Goal: Task Accomplishment & Management: Use online tool/utility

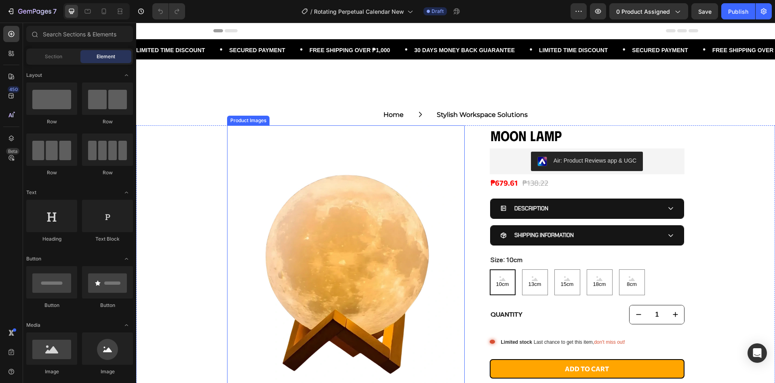
click at [319, 224] on img at bounding box center [346, 271] width 238 height 293
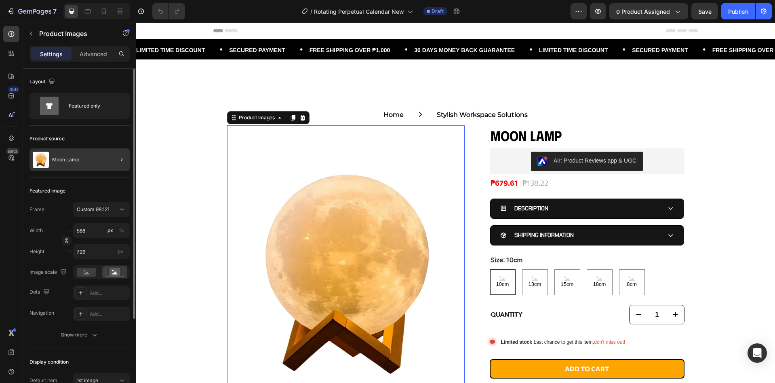
click at [108, 161] on div at bounding box center [118, 159] width 23 height 23
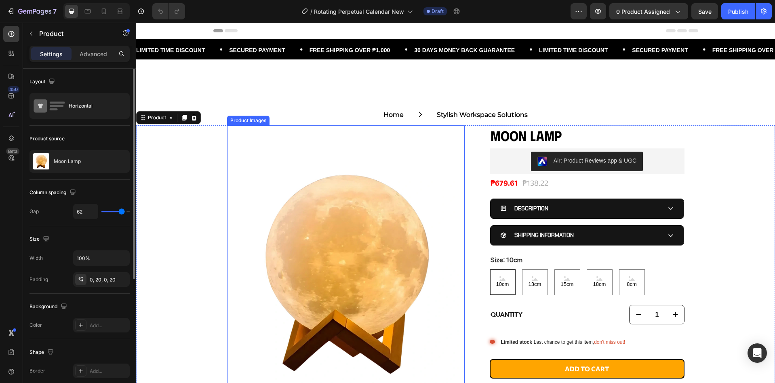
click at [247, 203] on img at bounding box center [346, 271] width 238 height 293
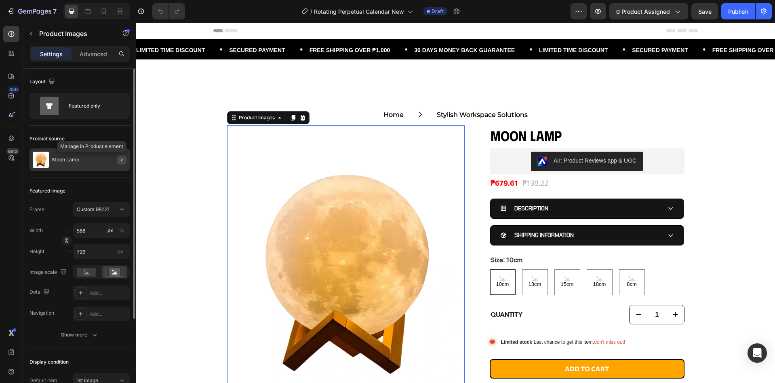
click at [120, 158] on icon "button" at bounding box center [121, 159] width 6 height 6
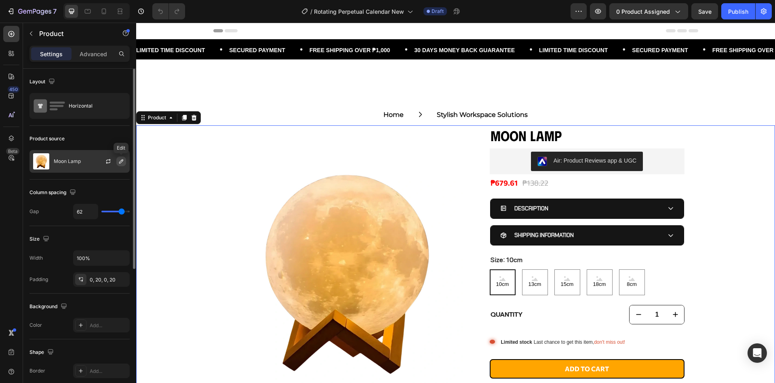
click at [125, 162] on button "button" at bounding box center [121, 161] width 10 height 10
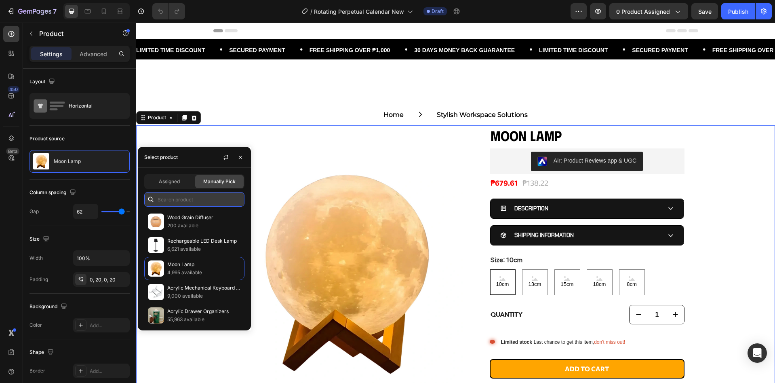
click at [179, 204] on input "text" at bounding box center [194, 199] width 100 height 15
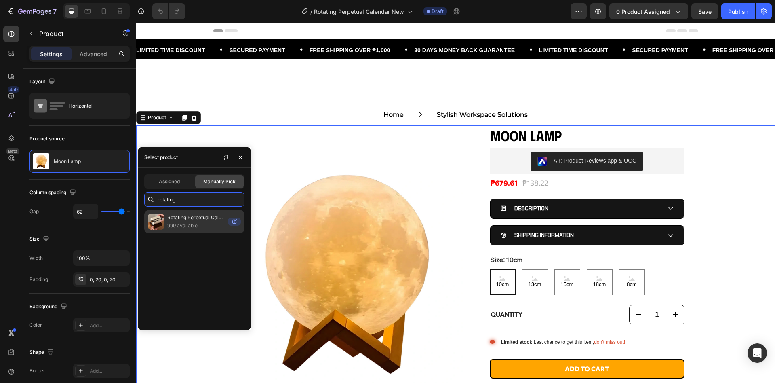
type input "rotating"
click at [211, 228] on p "999 available" at bounding box center [195, 225] width 57 height 8
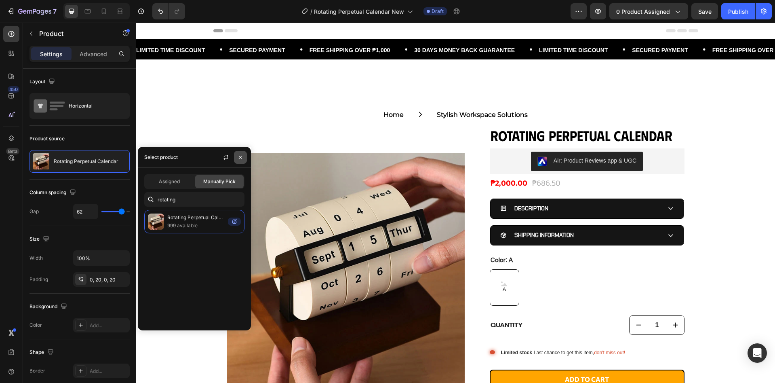
click at [244, 158] on button "button" at bounding box center [240, 157] width 13 height 13
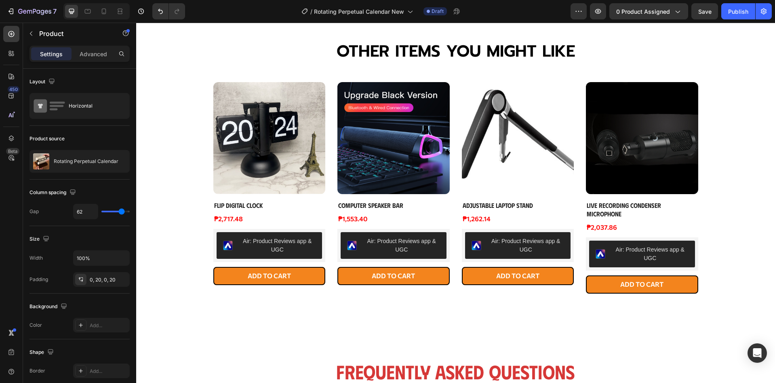
scroll to position [485, 0]
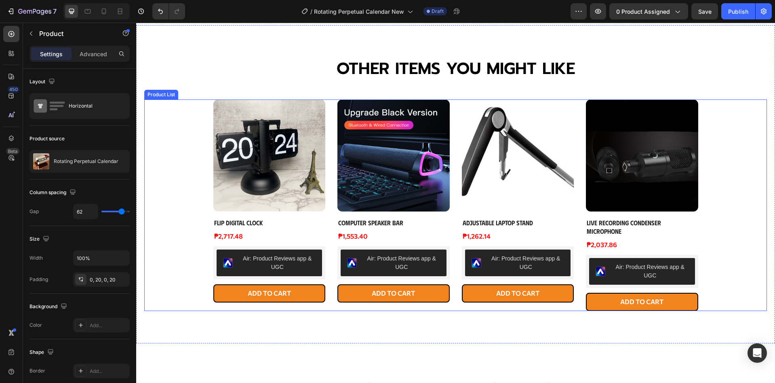
click at [334, 152] on div "Product Images Flip Digital Clock Product Title ₱2,717.48 Product Price Product…" at bounding box center [455, 204] width 485 height 211
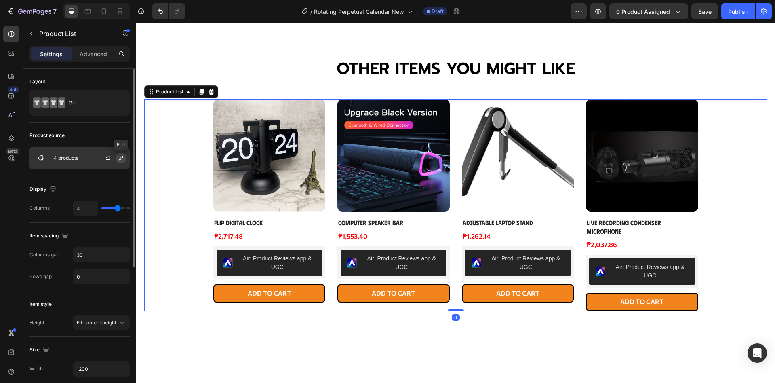
click at [122, 155] on icon "button" at bounding box center [121, 158] width 6 height 6
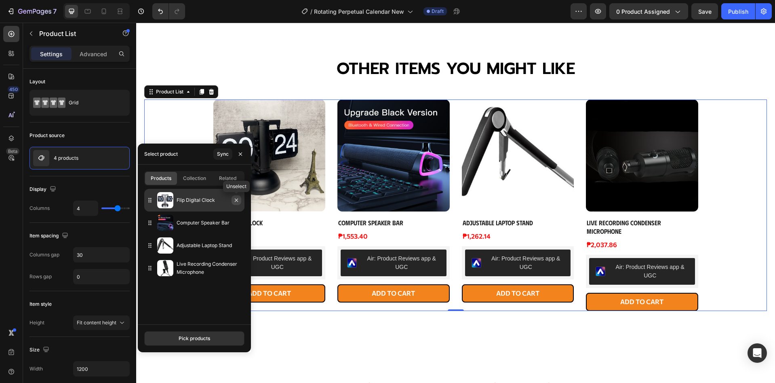
click at [236, 203] on button "button" at bounding box center [237, 200] width 10 height 10
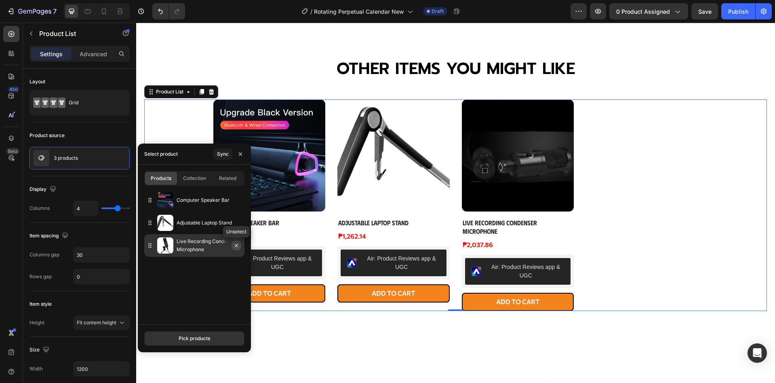
click at [237, 246] on icon "button" at bounding box center [236, 245] width 6 height 6
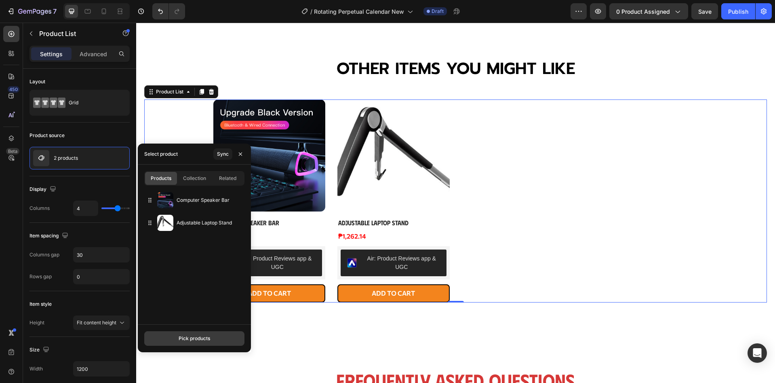
click at [209, 335] on div "Pick products" at bounding box center [195, 338] width 32 height 7
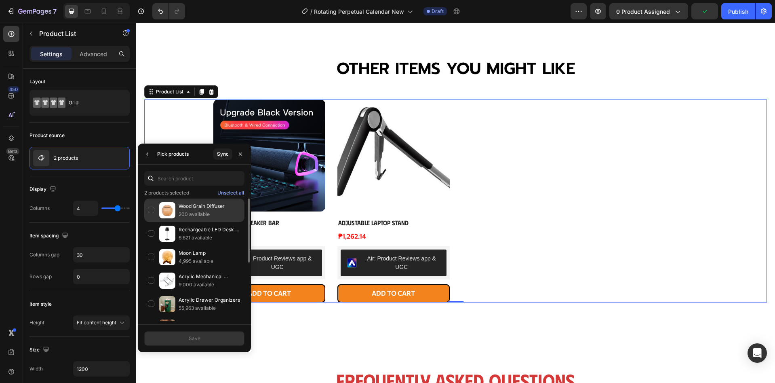
click at [154, 222] on div "Wood Grain Diffuser 200 available" at bounding box center [194, 233] width 100 height 23
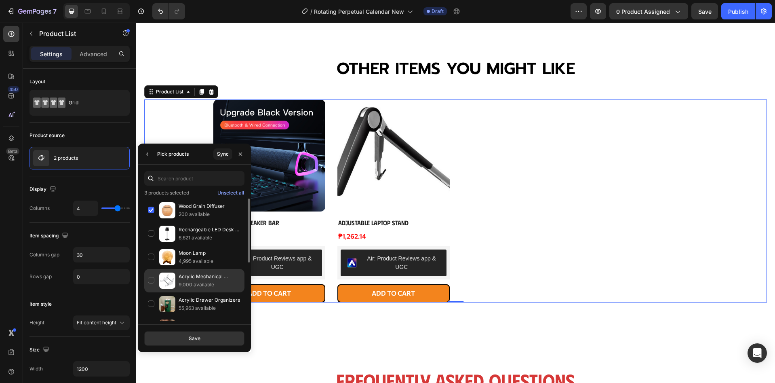
click at [151, 292] on div "Acrylic Mechanical Keyboard Holder 9,000 available" at bounding box center [194, 303] width 100 height 23
click at [179, 337] on button "Save" at bounding box center [194, 338] width 100 height 15
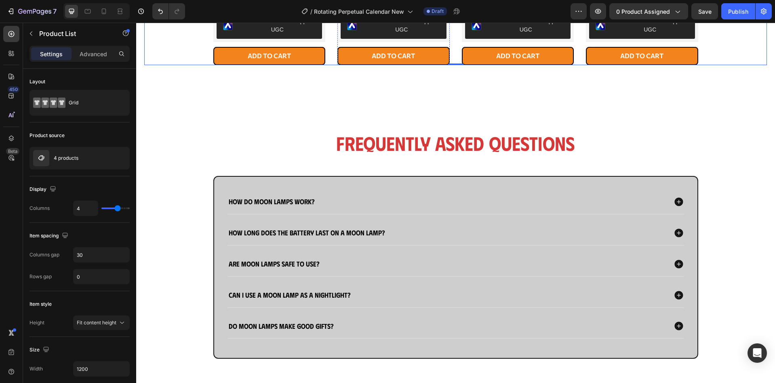
scroll to position [808, 0]
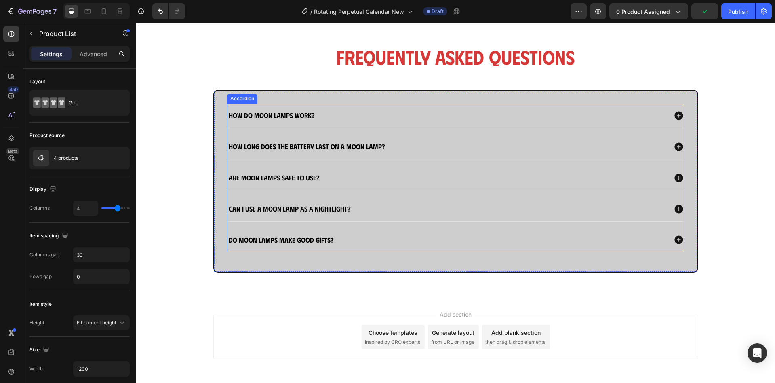
click at [271, 116] on strong "How do moon lamps work?" at bounding box center [272, 115] width 86 height 8
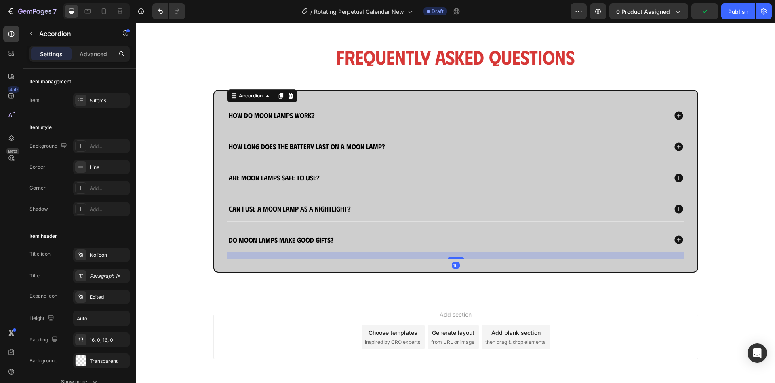
click at [271, 116] on strong "How do moon lamps work?" at bounding box center [272, 115] width 86 height 8
drag, startPoint x: 454, startPoint y: 112, endPoint x: 452, endPoint y: 120, distance: 8.7
click at [454, 112] on div "What is a rotating perpetual calendar?" at bounding box center [448, 115] width 440 height 11
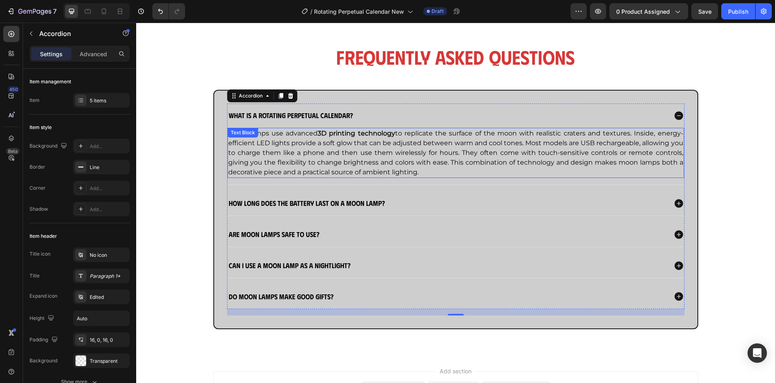
click at [440, 147] on p "Moon lamps use advanced 3D printing technology to replicate the surface of the …" at bounding box center [455, 153] width 455 height 49
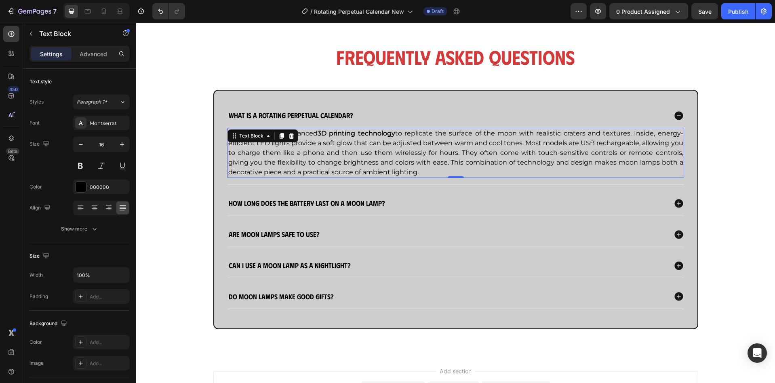
click at [440, 147] on p "Moon lamps use advanced 3D printing technology to replicate the surface of the …" at bounding box center [455, 153] width 455 height 49
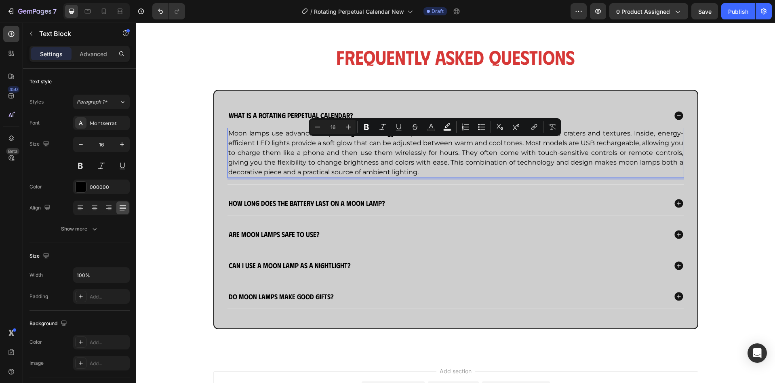
click at [440, 147] on p "Moon lamps use advanced 3D printing technology to replicate the surface of the …" at bounding box center [455, 153] width 455 height 49
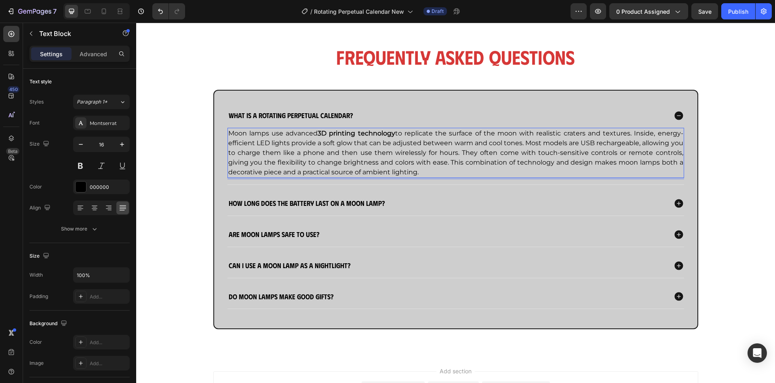
click at [440, 147] on p "Moon lamps use advanced 3D printing technology to replicate the surface of the …" at bounding box center [455, 153] width 455 height 49
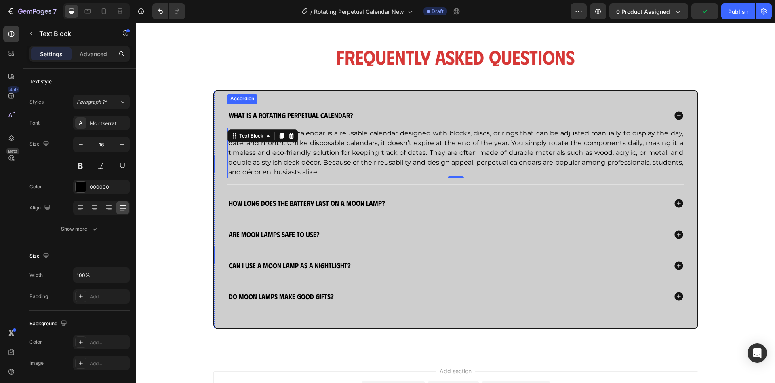
click at [255, 201] on strong "How long does the battery last on a moon lamp?" at bounding box center [307, 202] width 156 height 8
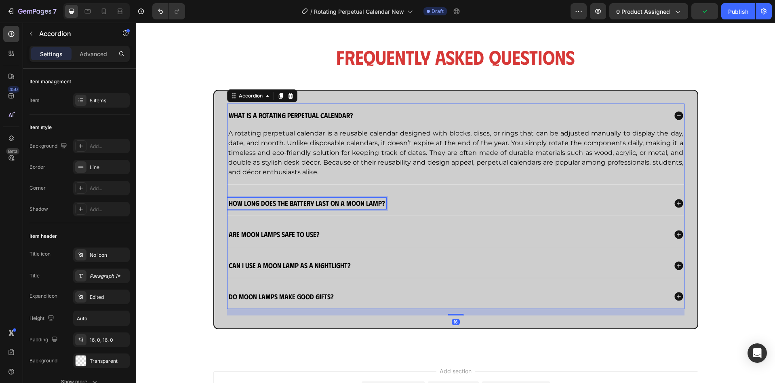
click at [255, 201] on strong "How long does the battery last on a moon lamp?" at bounding box center [307, 202] width 156 height 8
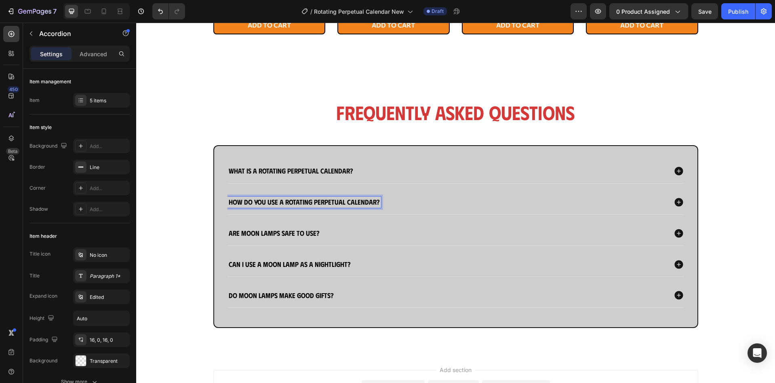
scroll to position [752, 0]
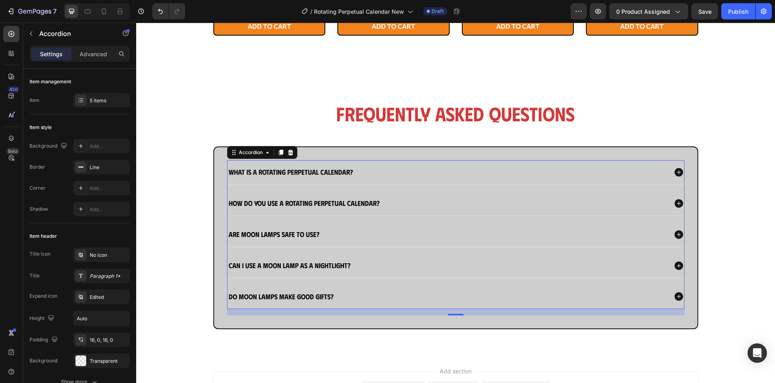
click at [539, 202] on div "How do you use a rotating perpetual calendar?" at bounding box center [448, 203] width 440 height 11
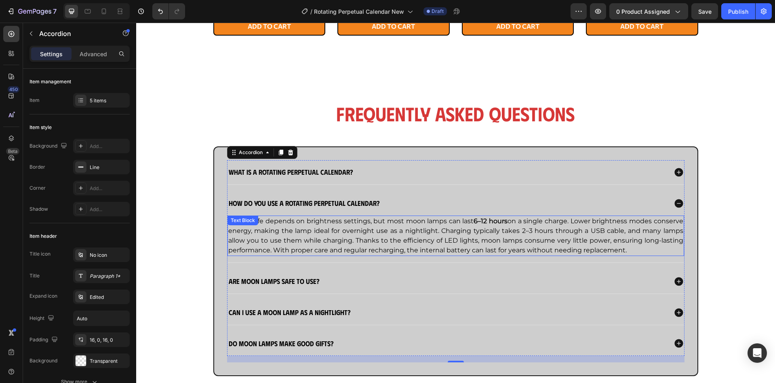
click at [397, 236] on p "Battery life depends on brightness settings, but most moon lamps can last 6–12 …" at bounding box center [455, 235] width 455 height 39
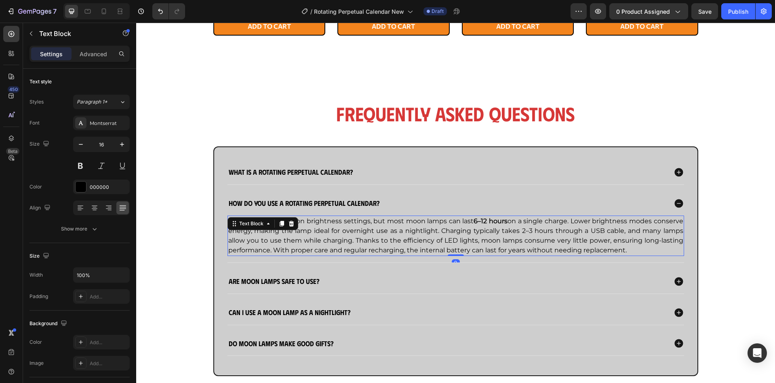
click at [397, 236] on p "Battery life depends on brightness settings, but most moon lamps can last 6–12 …" at bounding box center [455, 235] width 455 height 39
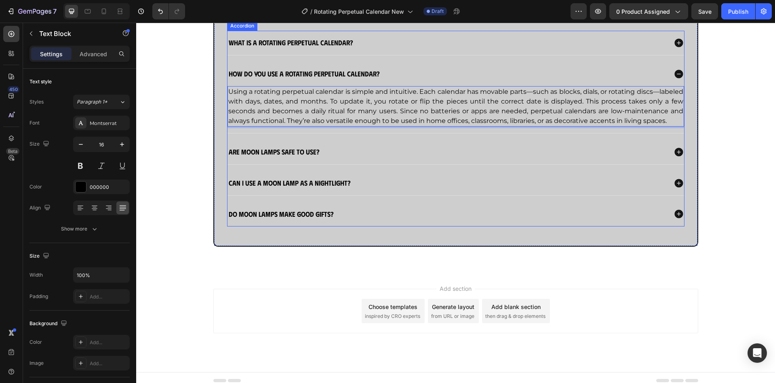
scroll to position [887, 0]
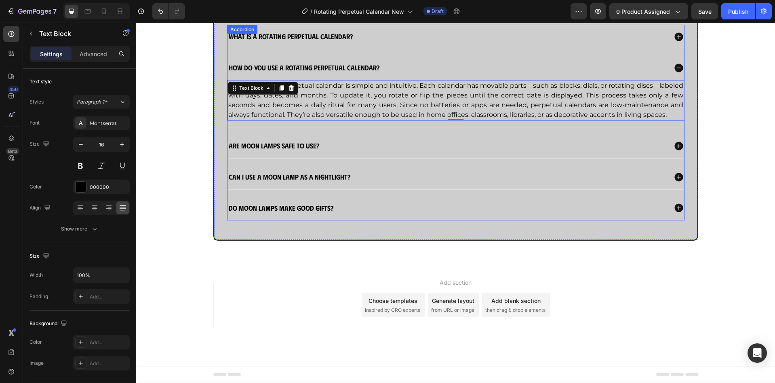
click at [300, 148] on strong "Are moon lamps safe to use?" at bounding box center [274, 145] width 91 height 8
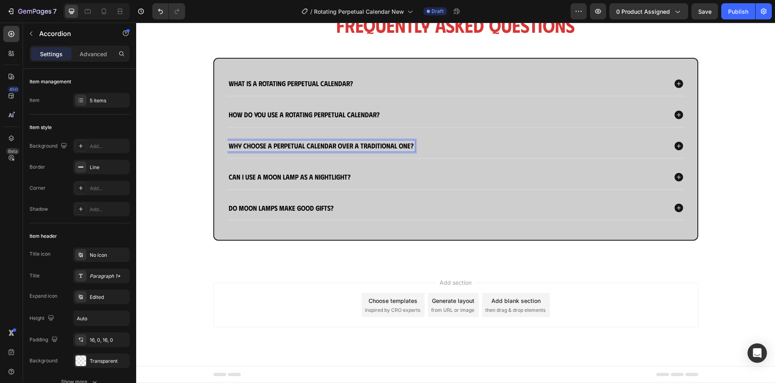
scroll to position [840, 0]
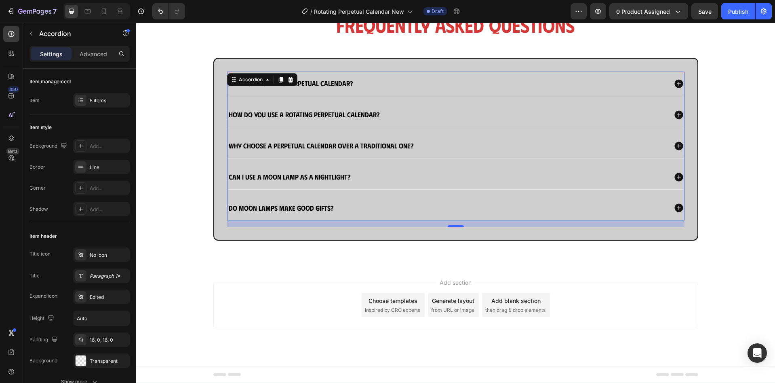
click at [456, 146] on div "Why choose a perpetual calendar over a traditional one?" at bounding box center [448, 145] width 440 height 11
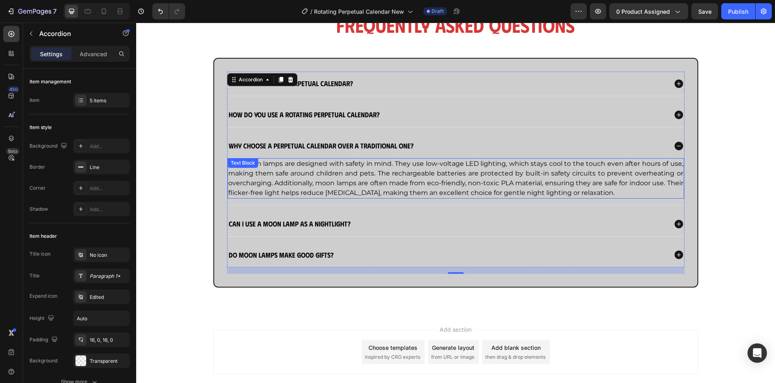
click at [422, 174] on p "Yes, moon lamps are designed with safety in mind. They use low-voltage LED ligh…" at bounding box center [455, 178] width 455 height 39
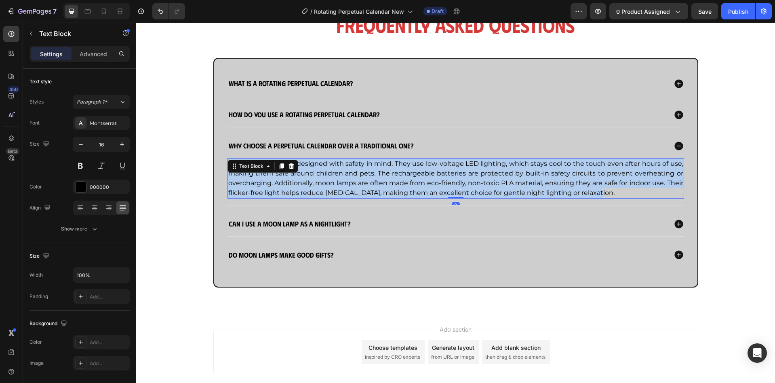
click at [422, 174] on p "Yes, moon lamps are designed with safety in mind. They use low-voltage LED ligh…" at bounding box center [455, 178] width 455 height 39
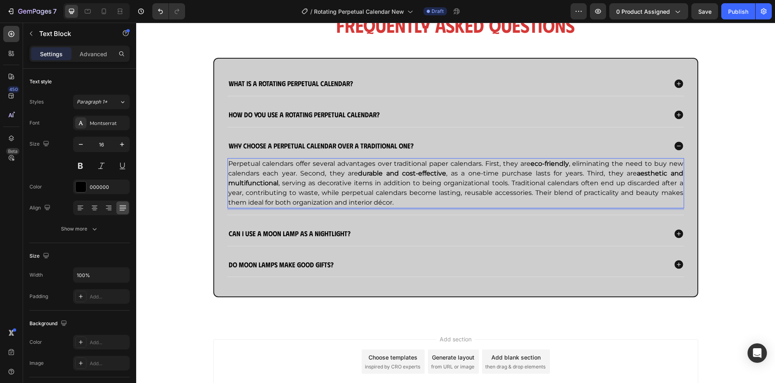
click at [380, 200] on p "Perpetual calendars offer several advantages over traditional paper calendars. …" at bounding box center [455, 183] width 455 height 49
click at [439, 230] on div "Can I use a moon lamp as a nightlight?" at bounding box center [448, 233] width 440 height 11
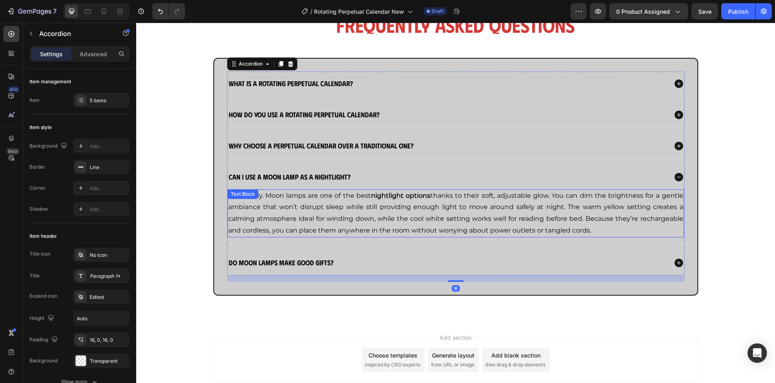
click at [456, 212] on p "Absolutely. Moon lamps are one of the best nightlight options thanks to their s…" at bounding box center [455, 213] width 455 height 46
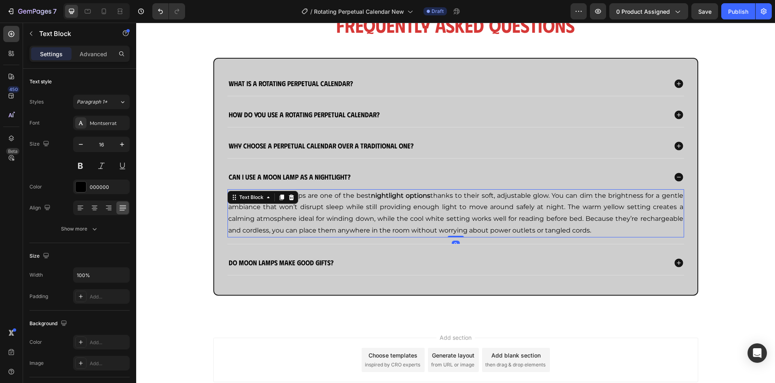
click at [456, 212] on p "Absolutely. Moon lamps are one of the best nightlight options thanks to their s…" at bounding box center [455, 213] width 455 height 46
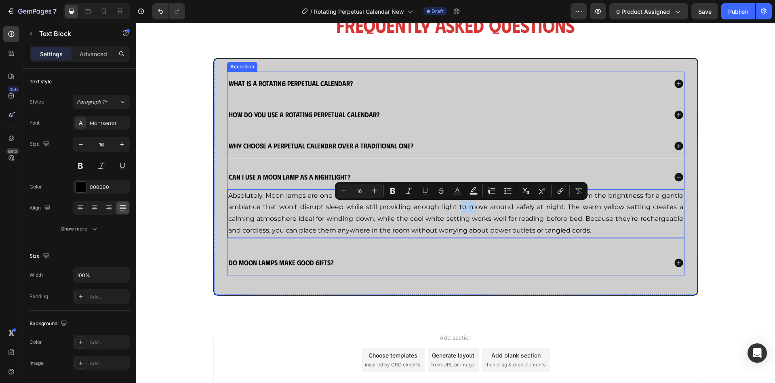
click at [259, 175] on strong "Can I use a moon lamp as a nightlight?" at bounding box center [290, 176] width 122 height 8
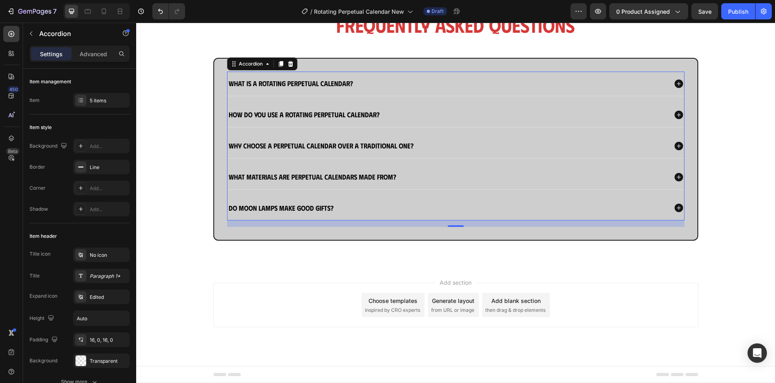
click at [462, 172] on div "What materials are perpetual calendars made from?" at bounding box center [448, 176] width 440 height 11
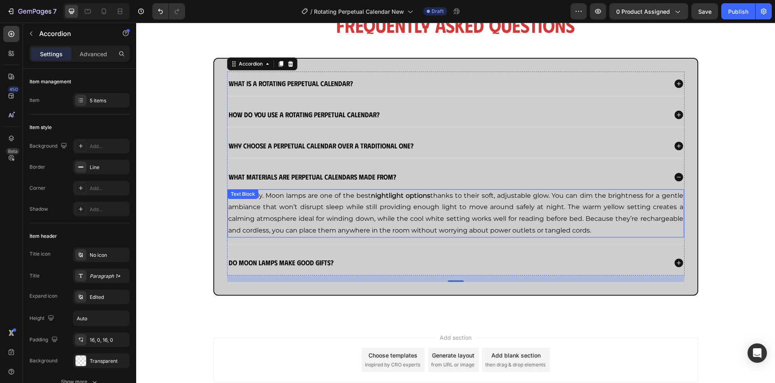
click at [428, 203] on p "Absolutely. Moon lamps are one of the best nightlight options thanks to their s…" at bounding box center [455, 213] width 455 height 46
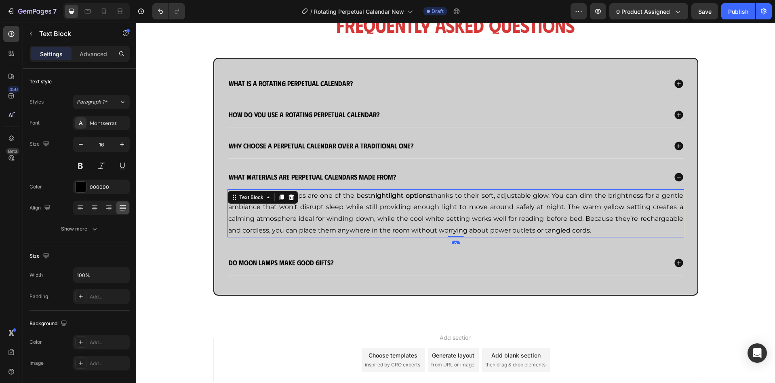
click at [428, 203] on p "Absolutely. Moon lamps are one of the best nightlight options thanks to their s…" at bounding box center [455, 213] width 455 height 46
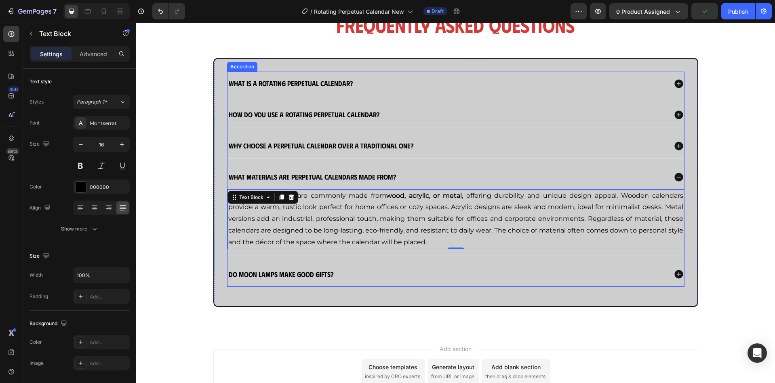
click at [300, 276] on strong "Do moon lamps make good gifts?" at bounding box center [281, 274] width 105 height 8
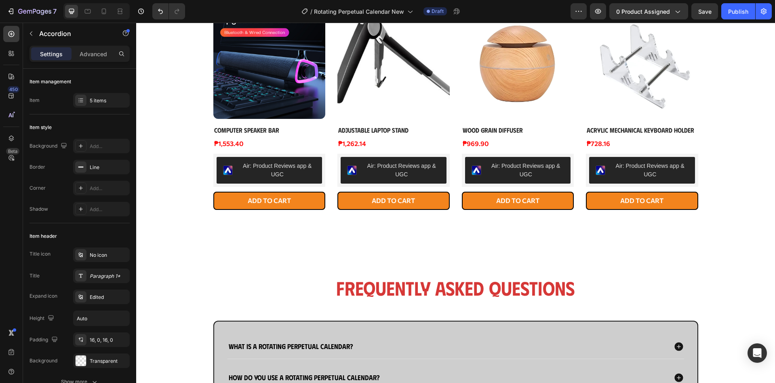
scroll to position [774, 0]
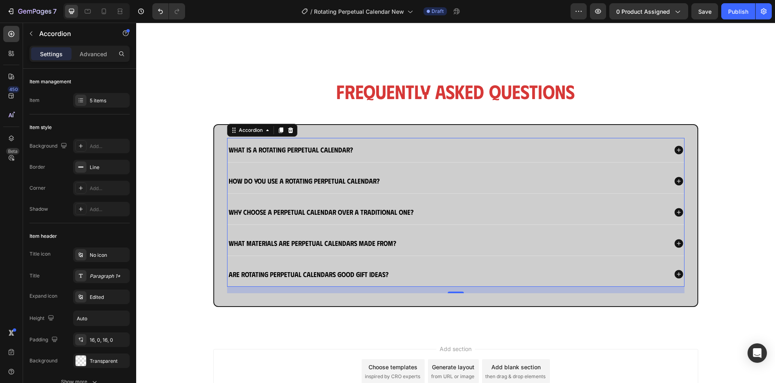
click at [432, 280] on div "Are rotating perpetual calendars good gift ideas?" at bounding box center [456, 274] width 457 height 24
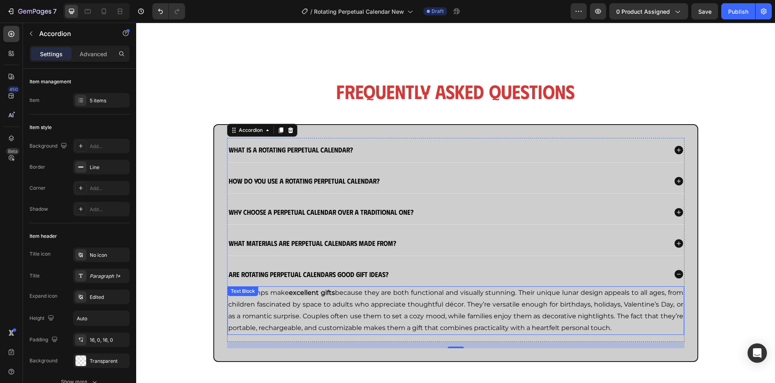
click at [403, 299] on p "Moon lamps make excellent gifts because they are both functional and visually s…" at bounding box center [455, 310] width 455 height 46
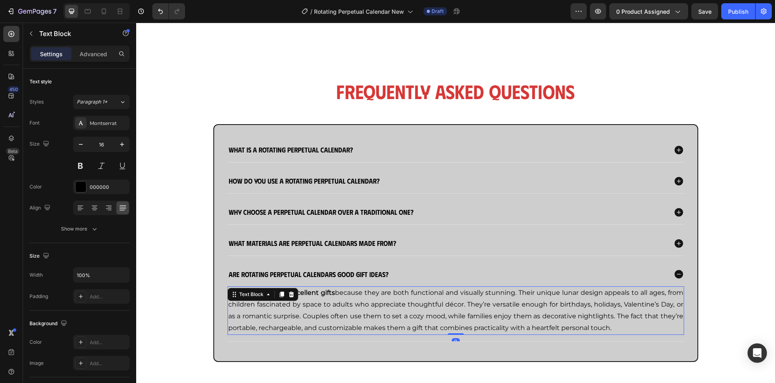
click at [403, 299] on p "Moon lamps make excellent gifts because they are both functional and visually s…" at bounding box center [455, 310] width 455 height 46
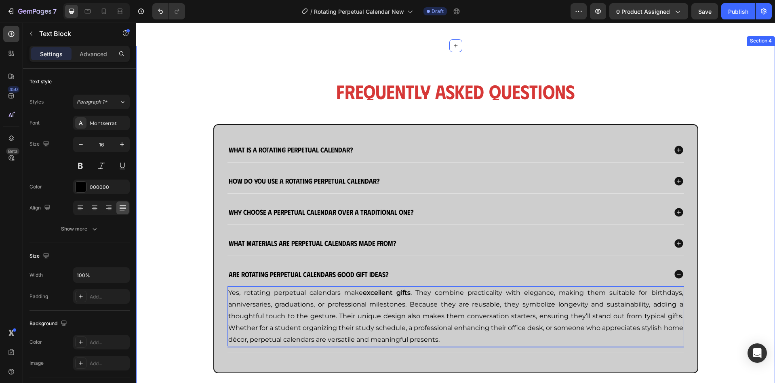
click at [747, 227] on div "Frequently Asked Questions Heading What is a rotating perpetual calendar? How d…" at bounding box center [455, 232] width 623 height 308
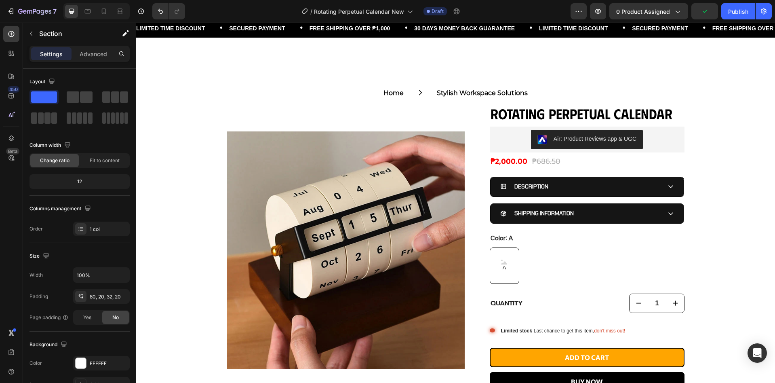
scroll to position [19, 0]
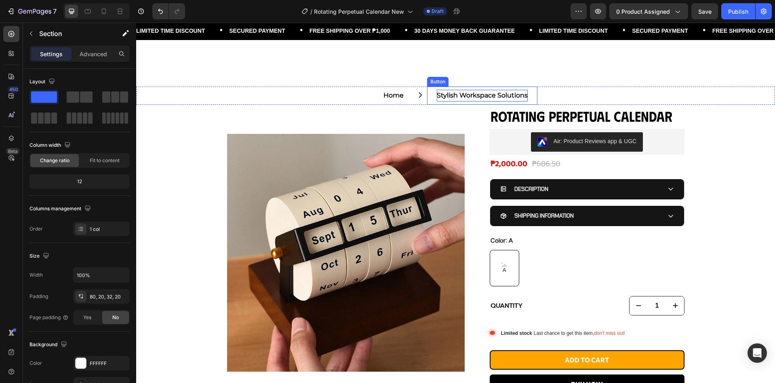
click at [458, 95] on p "Stylish Workspace Solutions" at bounding box center [482, 96] width 91 height 12
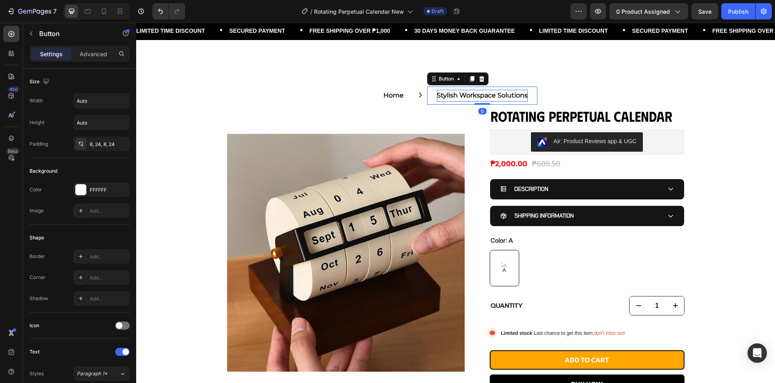
click at [458, 95] on p "Stylish Workspace Solutions" at bounding box center [482, 96] width 91 height 12
click at [458, 95] on p "Desk Collections" at bounding box center [483, 96] width 54 height 12
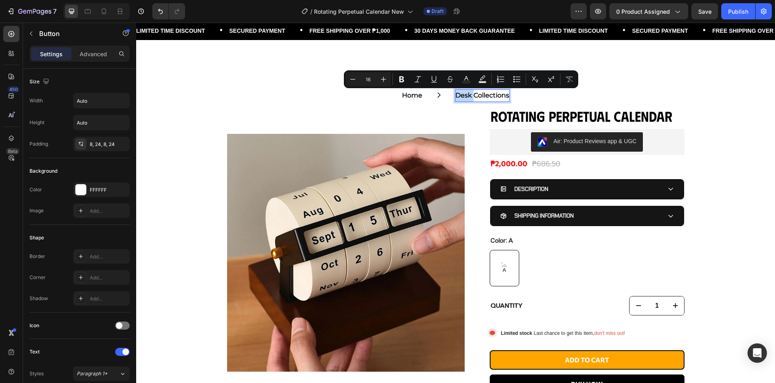
click at [458, 95] on p "Desk Collections" at bounding box center [483, 96] width 54 height 12
click at [497, 93] on p "Desk Collections" at bounding box center [483, 96] width 54 height 12
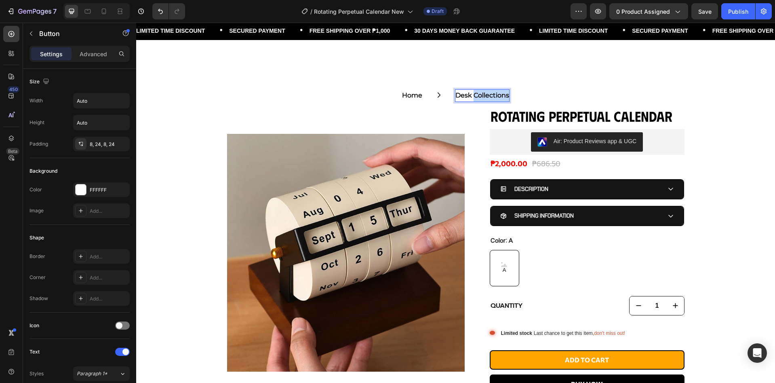
click at [497, 93] on p "Desk Collections" at bounding box center [483, 96] width 54 height 12
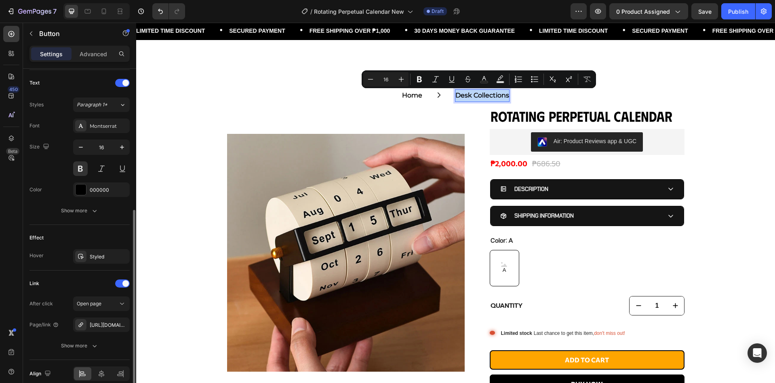
scroll to position [306, 0]
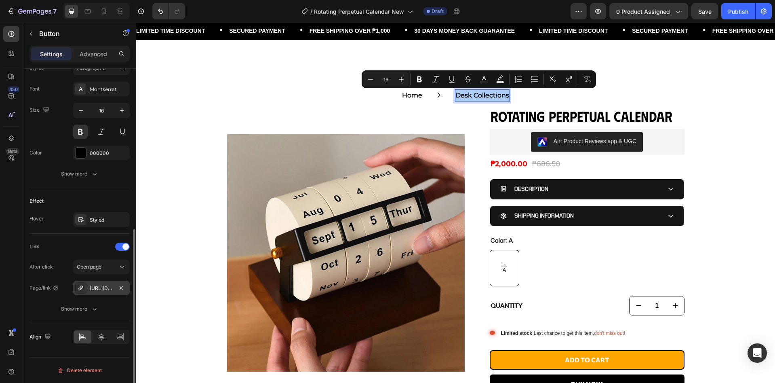
click at [109, 291] on div "https://deskcraft.store/stylish-workspace-solutions" at bounding box center [101, 288] width 23 height 7
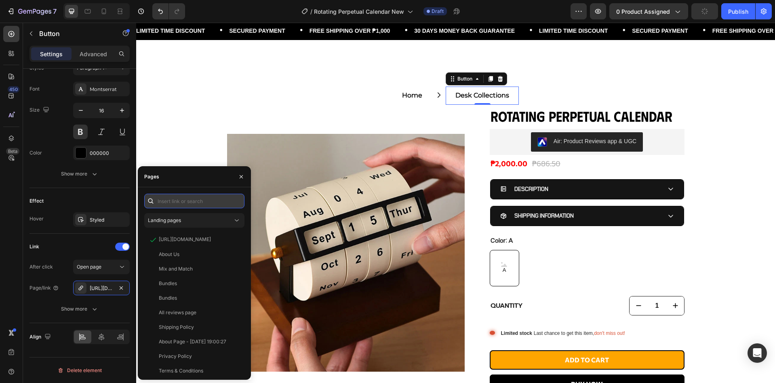
click at [206, 202] on input "text" at bounding box center [194, 201] width 100 height 15
paste input "https://deskcraft.store/collections/desk-collections"
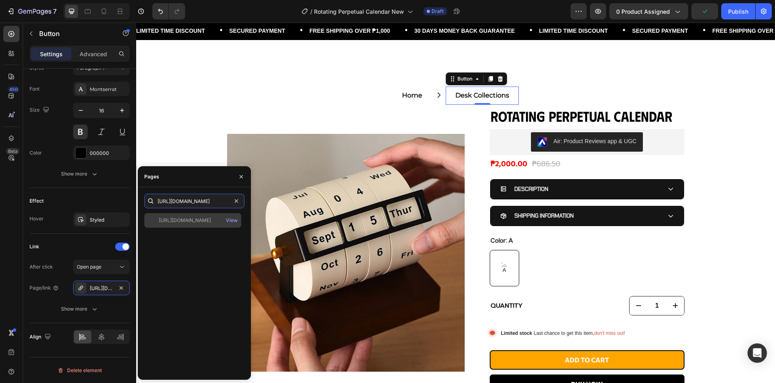
type input "https://deskcraft.store/collections/desk-collections"
click at [207, 222] on div "https://deskcraft.store/collections/desk-collections" at bounding box center [185, 220] width 52 height 7
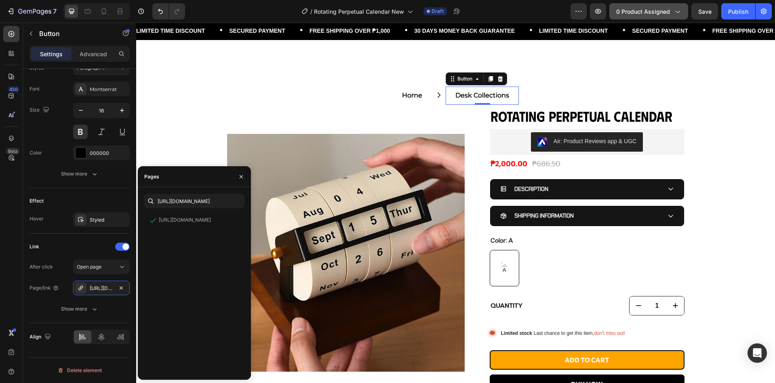
click at [664, 16] on button "0 product assigned" at bounding box center [648, 11] width 79 height 16
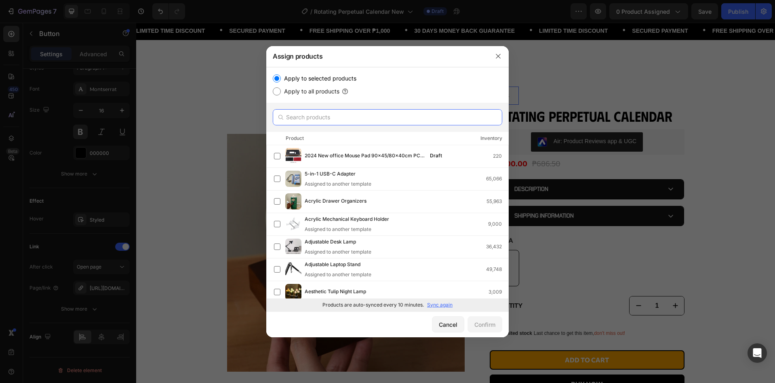
click at [348, 121] on input "text" at bounding box center [388, 117] width 230 height 16
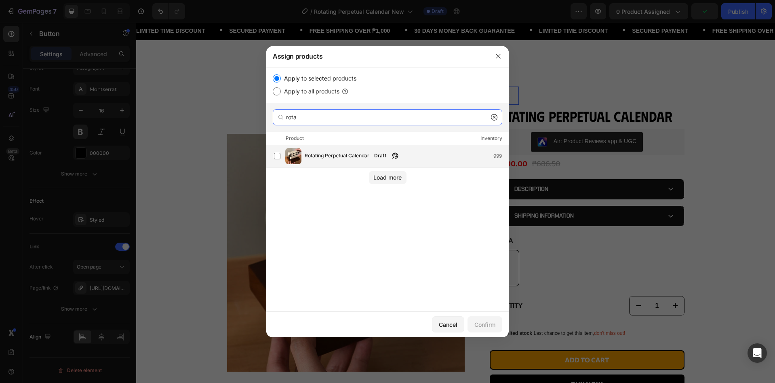
type input "rota"
click at [357, 159] on span "Rotating Perpetual Calendar" at bounding box center [337, 156] width 65 height 9
click at [484, 328] on button "Confirm" at bounding box center [485, 324] width 35 height 16
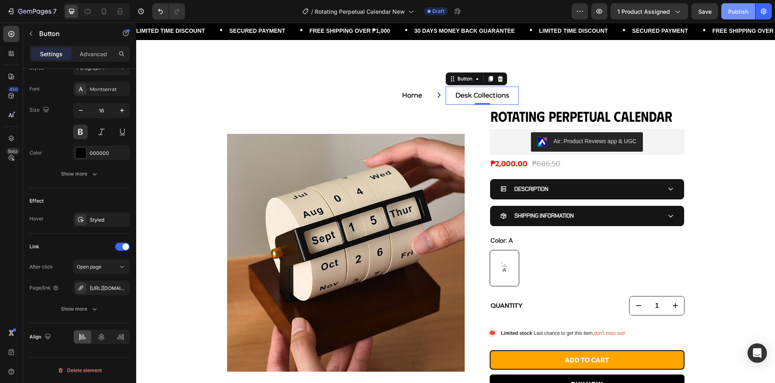
click at [728, 8] on button "Publish" at bounding box center [738, 11] width 34 height 16
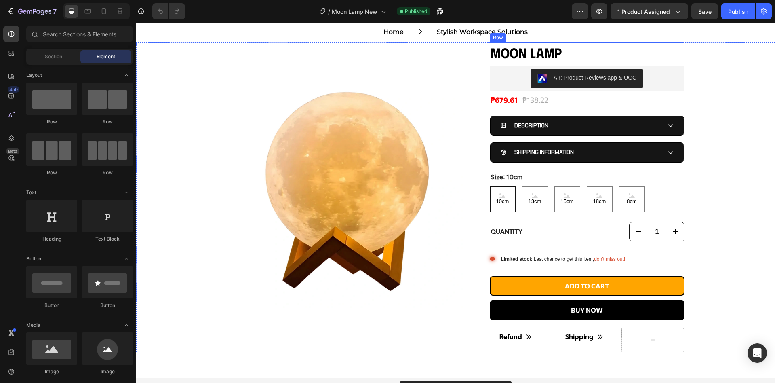
scroll to position [108, 0]
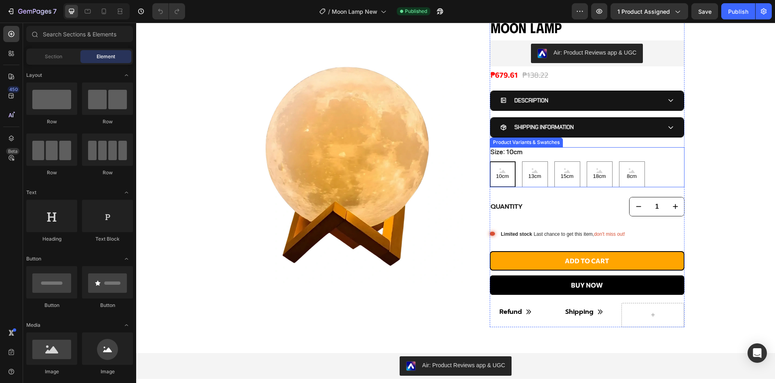
click at [573, 156] on div "Size: 10cm 10cm 10cm 10cm 13cm 13cm 13cm 15cm 15cm 15cm 18cm 18cm 18cm 8cm 8cm …" at bounding box center [587, 167] width 195 height 40
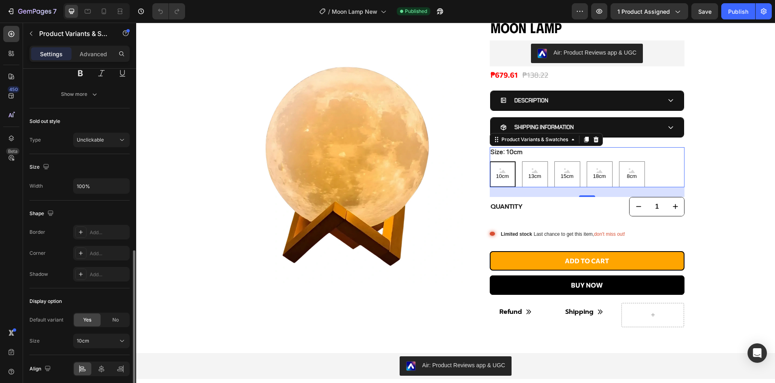
scroll to position [462, 0]
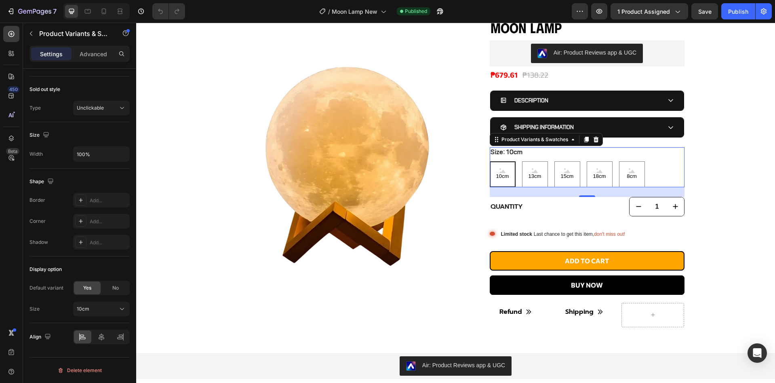
click at [665, 162] on div "10cm 10cm 10cm 13cm 13cm 13cm 15cm 15cm 15cm 18cm 18cm 18cm 8cm 8cm 8cm" at bounding box center [587, 174] width 195 height 26
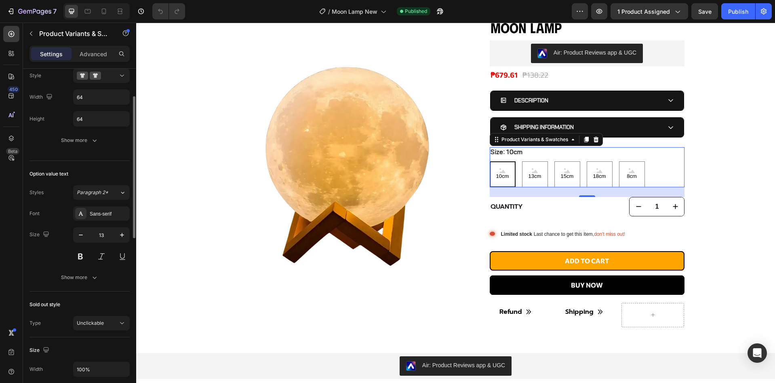
scroll to position [139, 0]
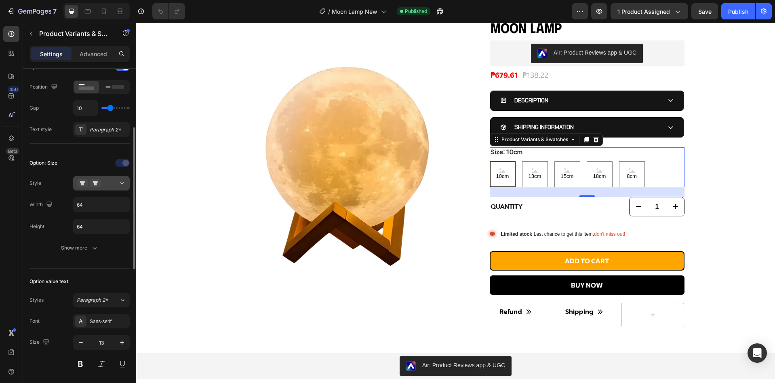
click at [118, 184] on icon at bounding box center [122, 183] width 8 height 8
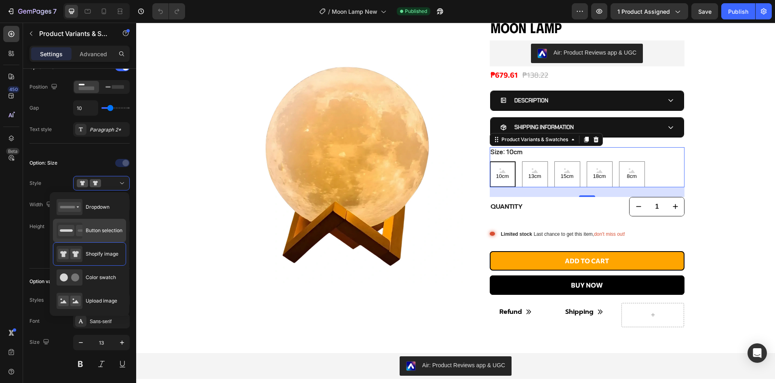
click at [112, 229] on span "Button selection" at bounding box center [104, 230] width 37 height 7
type input "45"
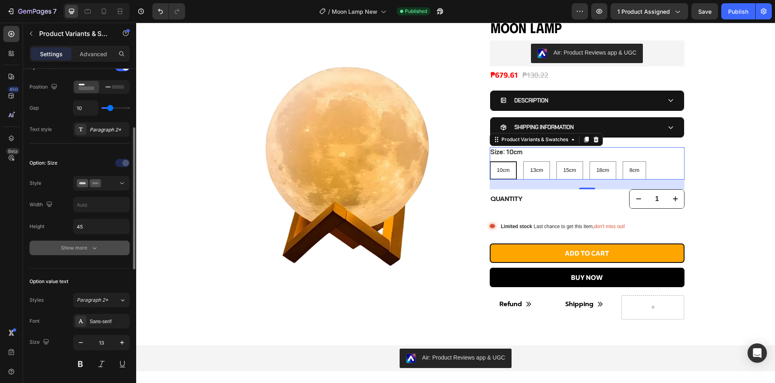
click at [74, 252] on button "Show more" at bounding box center [80, 247] width 100 height 15
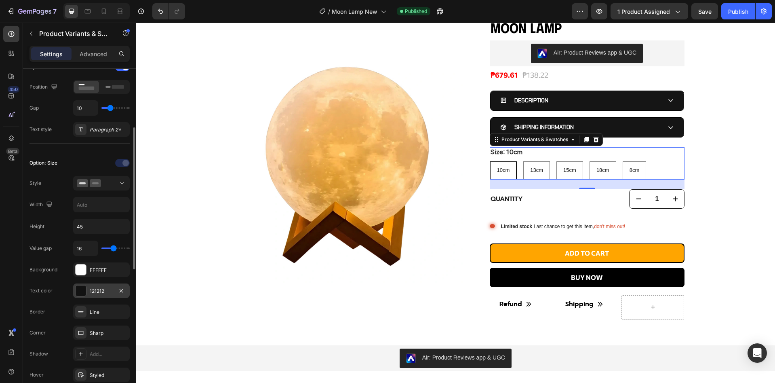
click at [93, 293] on div "121212" at bounding box center [101, 290] width 23 height 7
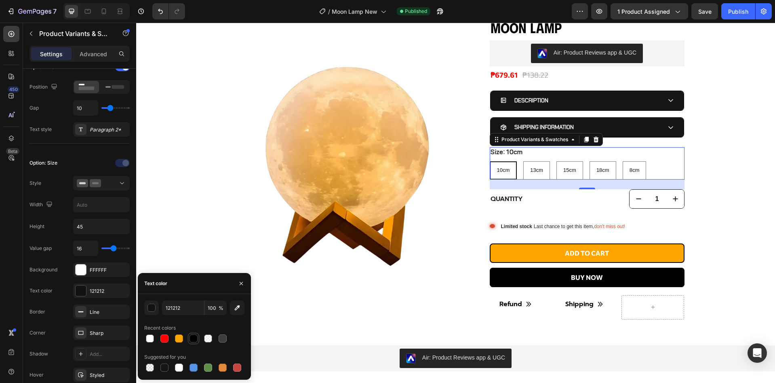
click at [195, 337] on div at bounding box center [194, 338] width 8 height 8
type input "000000"
click at [97, 333] on div "Sharp" at bounding box center [101, 332] width 23 height 7
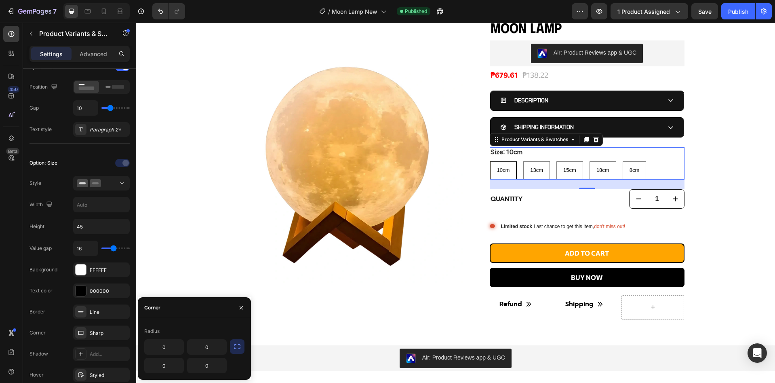
click at [240, 345] on icon "button" at bounding box center [237, 346] width 8 height 8
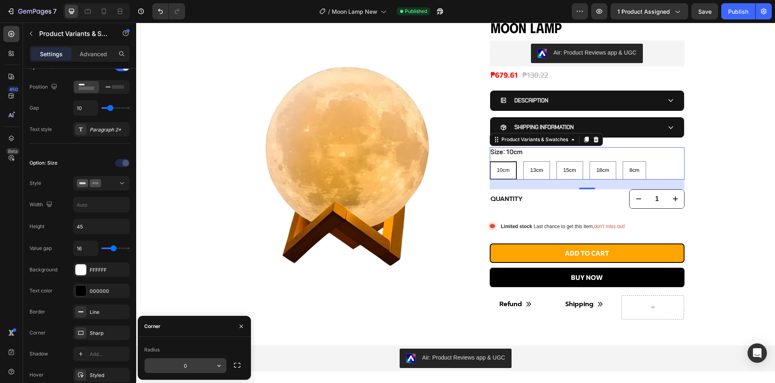
click at [188, 368] on input "0" at bounding box center [186, 365] width 82 height 15
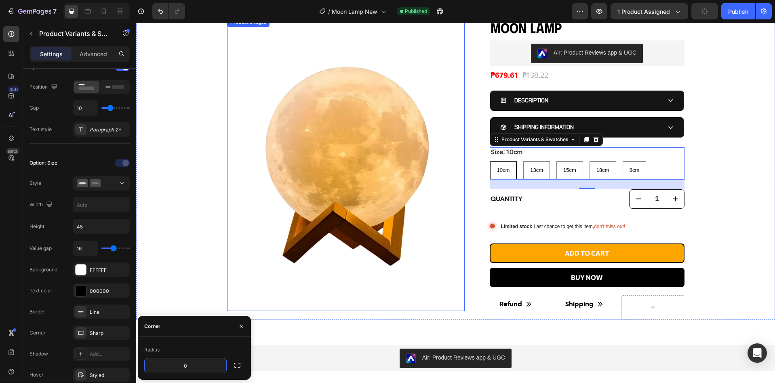
type input "8"
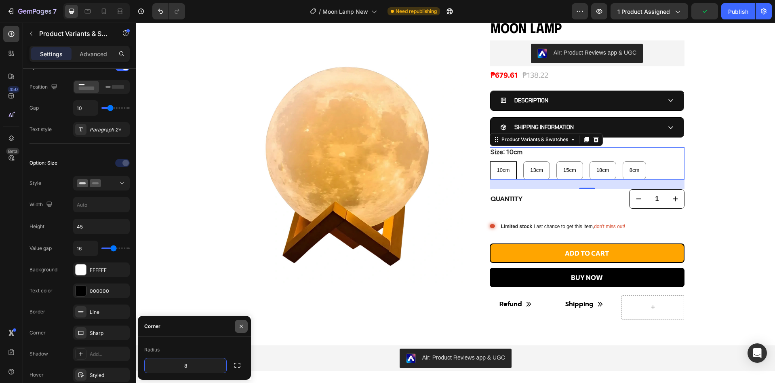
click at [241, 324] on icon "button" at bounding box center [241, 326] width 6 height 6
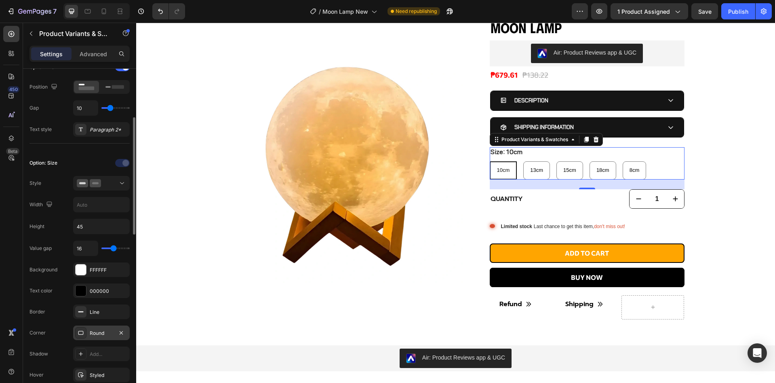
scroll to position [247, 0]
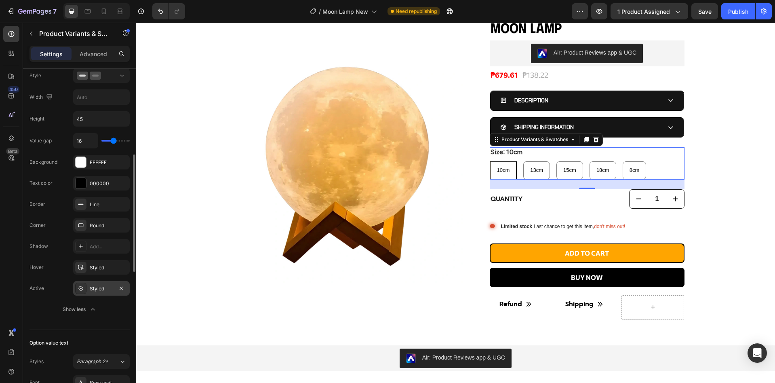
click at [95, 289] on div "Styled" at bounding box center [101, 288] width 23 height 7
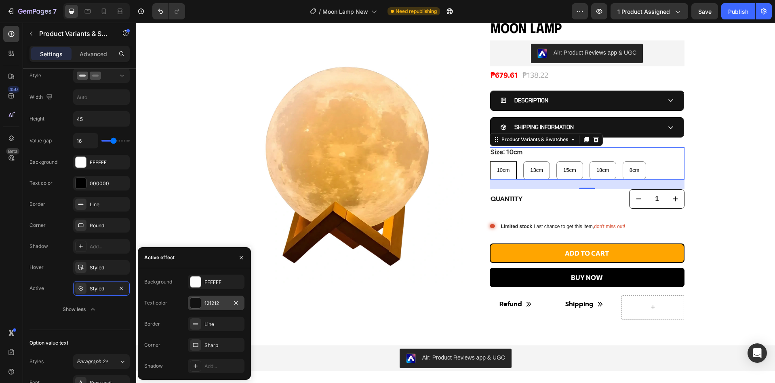
click at [215, 308] on div "121212" at bounding box center [216, 302] width 57 height 15
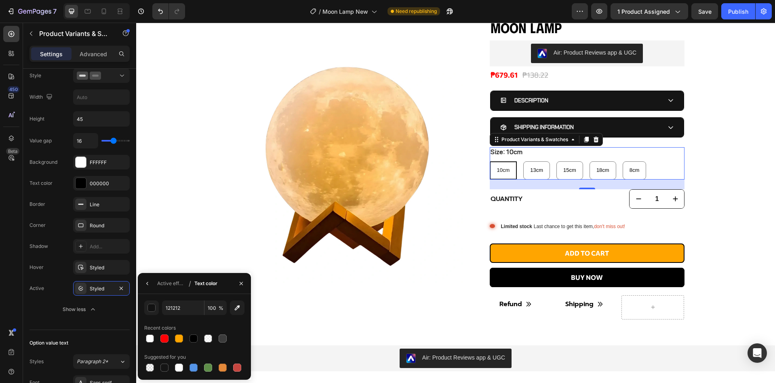
drag, startPoint x: 193, startPoint y: 337, endPoint x: 191, endPoint y: 289, distance: 48.5
click at [193, 337] on div at bounding box center [194, 338] width 8 height 8
type input "000000"
click at [165, 286] on div "Active effect" at bounding box center [171, 283] width 28 height 7
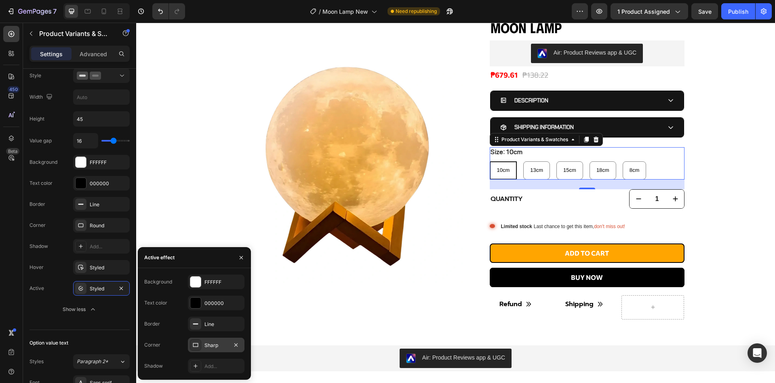
click at [206, 344] on div "Sharp" at bounding box center [216, 345] width 23 height 7
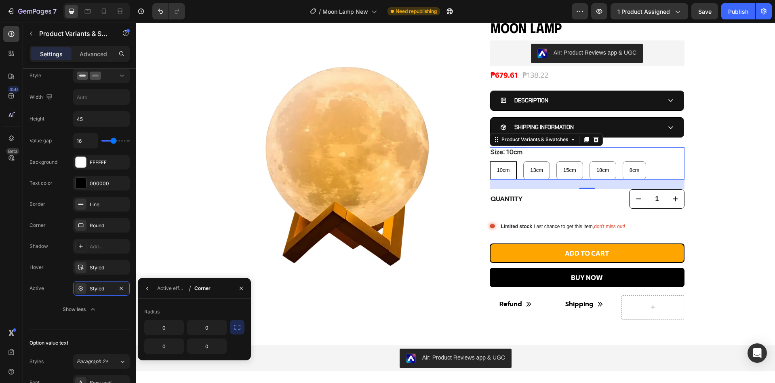
click at [234, 326] on icon "button" at bounding box center [237, 327] width 8 height 8
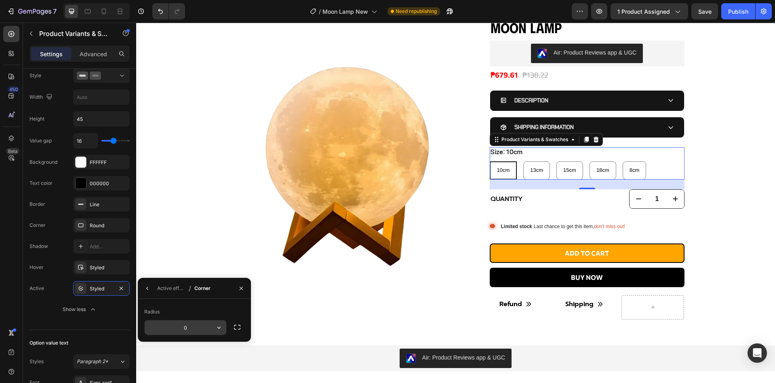
click at [0, 0] on input "0" at bounding box center [0, 0] width 0 height 0
type input "8"
click at [241, 289] on icon "button" at bounding box center [241, 288] width 6 height 6
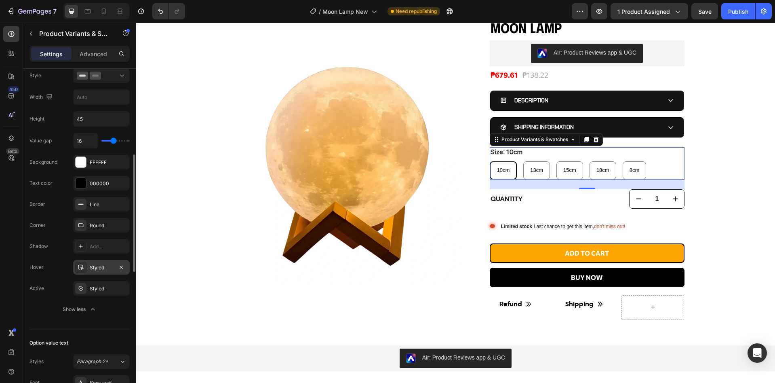
click at [104, 271] on div "Styled" at bounding box center [101, 267] width 57 height 15
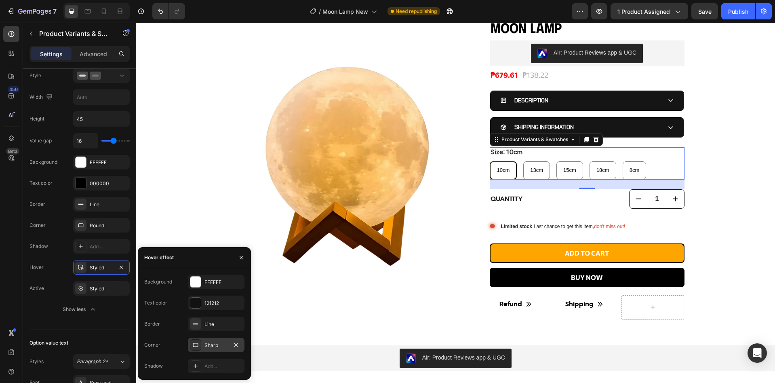
click at [223, 350] on div "Sharp" at bounding box center [216, 344] width 57 height 15
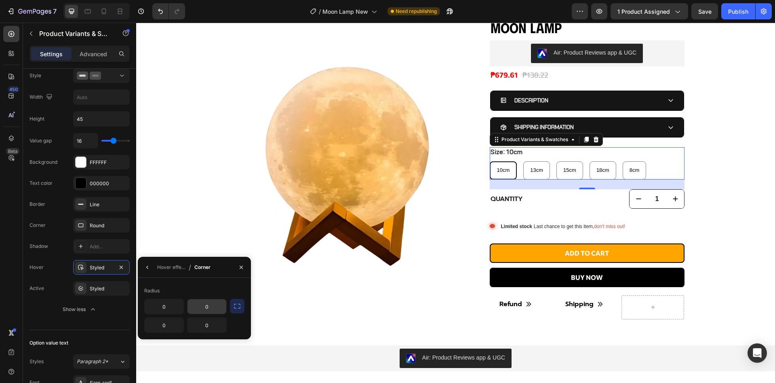
click at [213, 308] on input "0" at bounding box center [207, 306] width 39 height 15
click at [237, 306] on icon "button" at bounding box center [237, 306] width 8 height 8
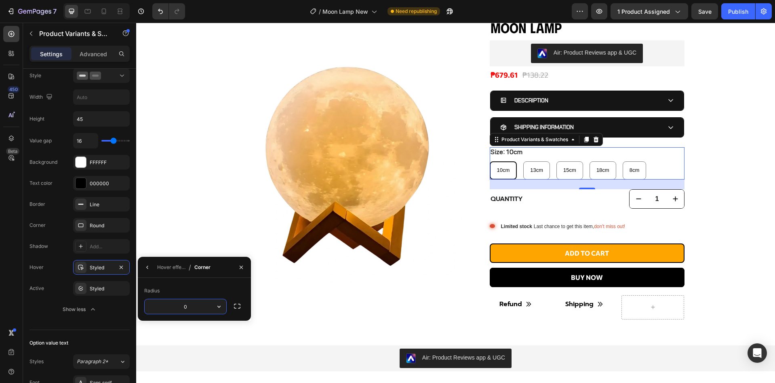
click at [207, 306] on input "0" at bounding box center [186, 306] width 82 height 15
type input "8"
click at [240, 271] on button "button" at bounding box center [241, 267] width 13 height 13
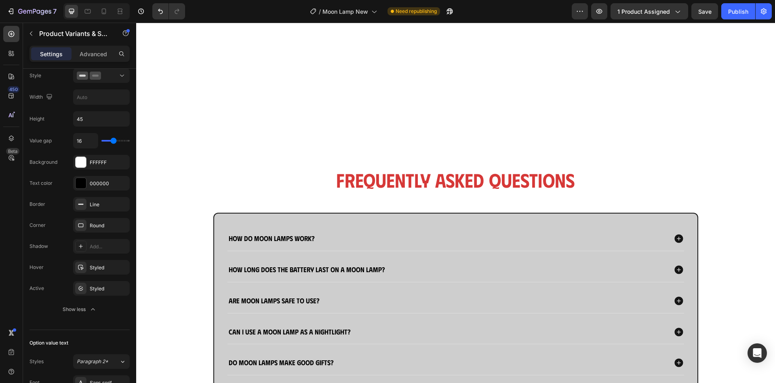
scroll to position [626, 0]
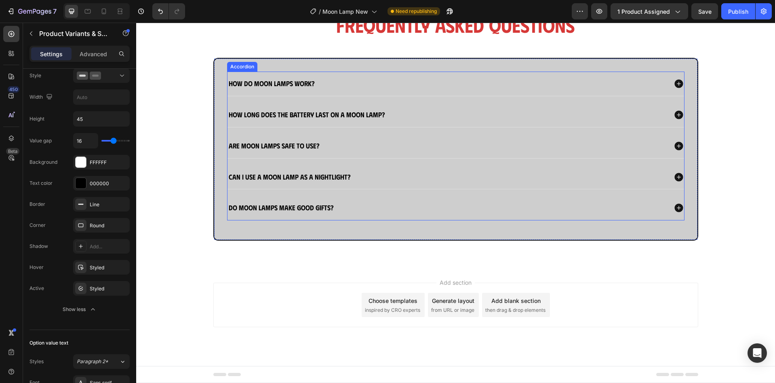
click at [288, 211] on strong "Do moon lamps make good gifts?" at bounding box center [281, 207] width 105 height 8
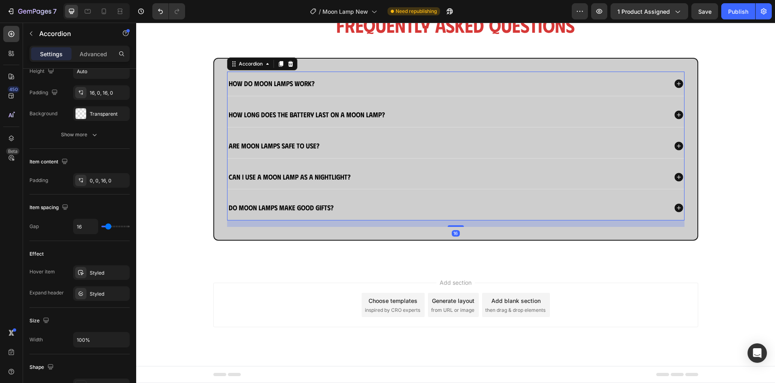
scroll to position [0, 0]
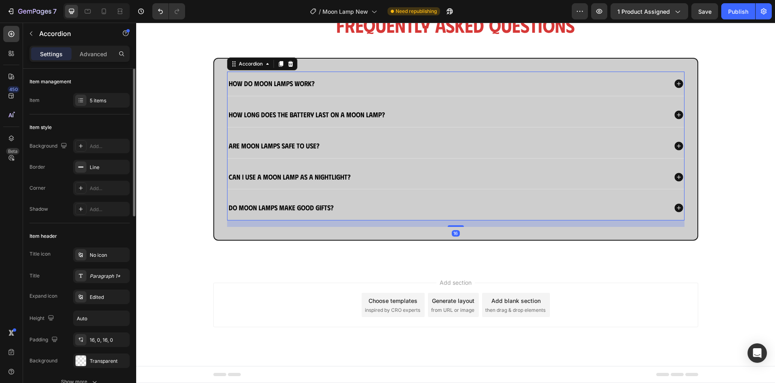
click at [290, 210] on strong "Do moon lamps make good gifts?" at bounding box center [281, 207] width 105 height 8
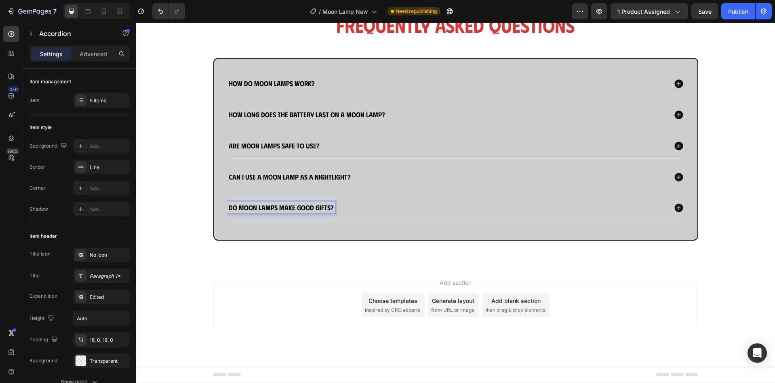
click at [429, 209] on div "Do moon lamps make good gifts?" at bounding box center [448, 207] width 440 height 11
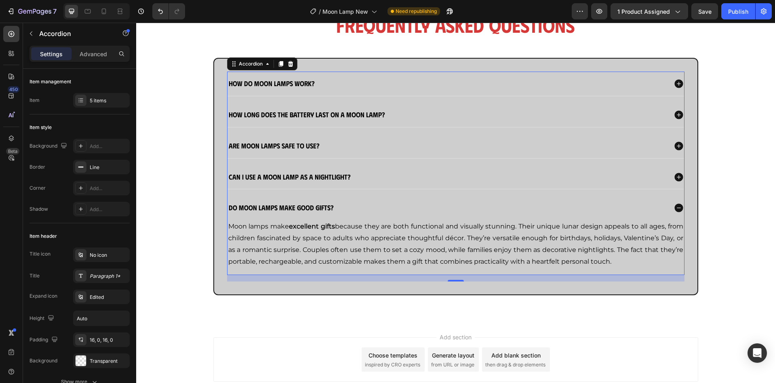
click at [435, 205] on div "Do moon lamps make good gifts?" at bounding box center [448, 207] width 440 height 11
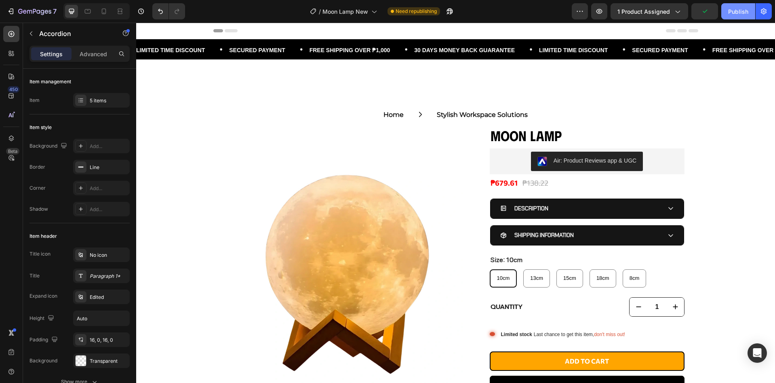
click at [737, 13] on div "Publish" at bounding box center [738, 11] width 20 height 8
